Goal: Transaction & Acquisition: Purchase product/service

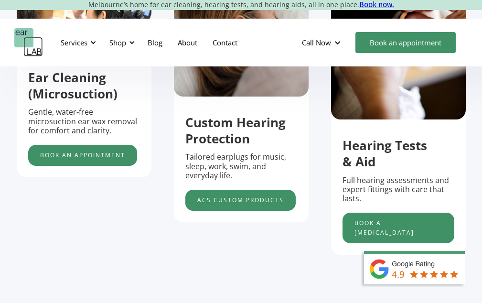
scroll to position [401, 0]
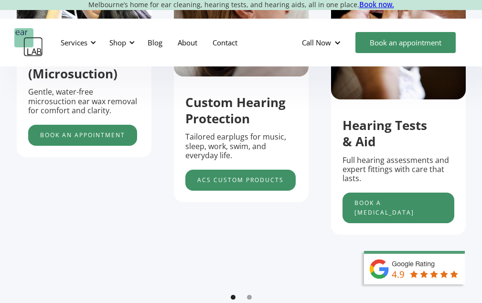
click at [114, 43] on div "Shop" at bounding box center [117, 43] width 17 height 10
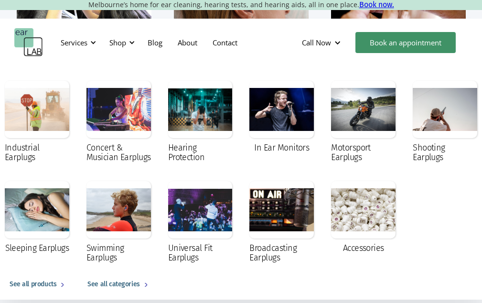
click at [271, 147] on div "In Ear Monitors" at bounding box center [281, 148] width 55 height 10
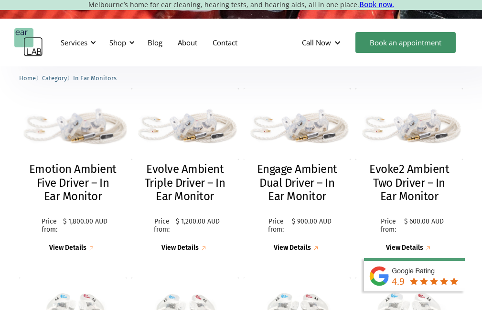
scroll to position [287, 0]
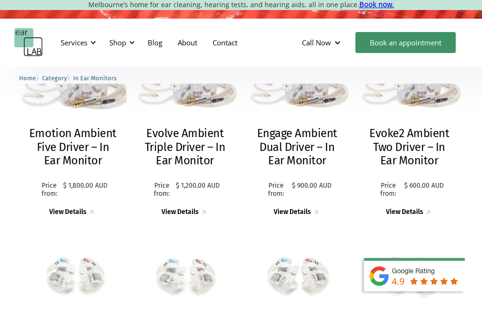
click at [75, 167] on h2 "Emotion Ambient Five Driver – In Ear Monitor" at bounding box center [73, 147] width 88 height 41
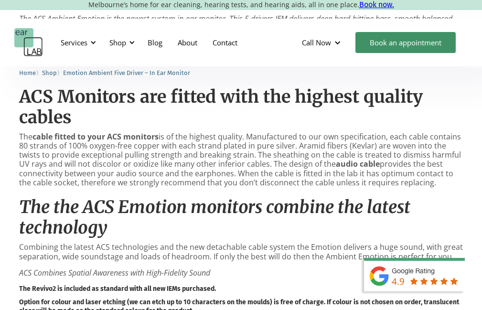
scroll to position [860, 0]
